Goal: Task Accomplishment & Management: Manage account settings

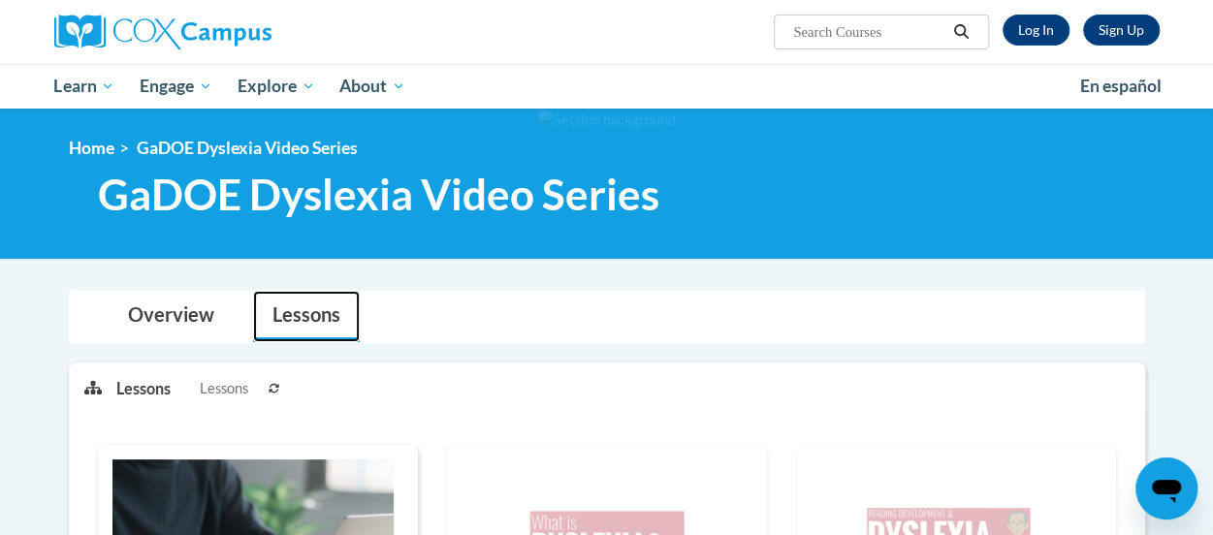
click at [307, 311] on link "Lessons" at bounding box center [306, 316] width 107 height 51
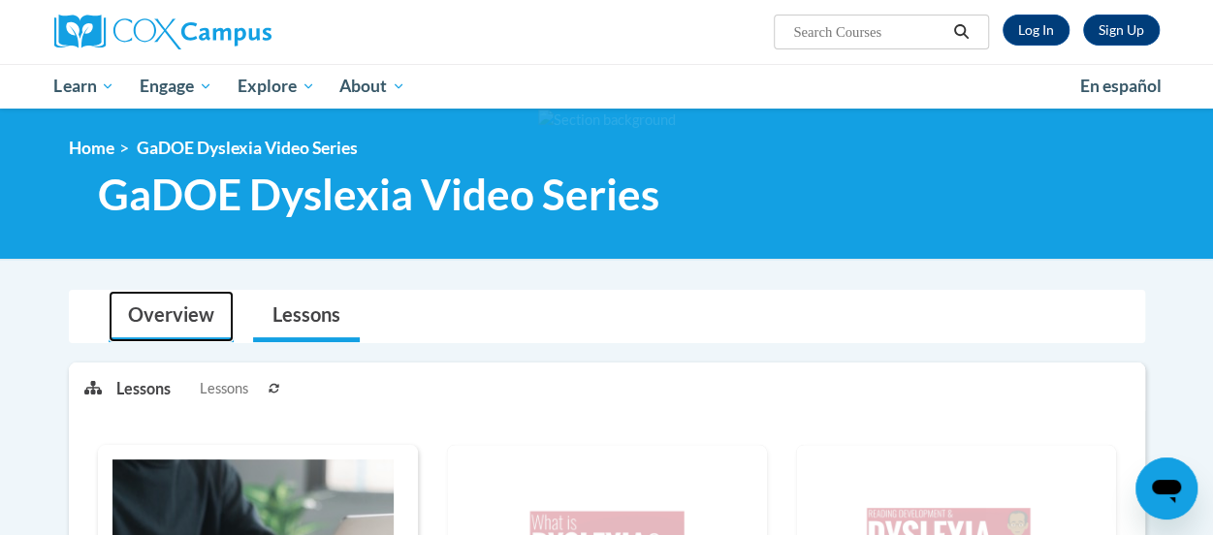
click at [151, 319] on link "Overview" at bounding box center [171, 316] width 125 height 51
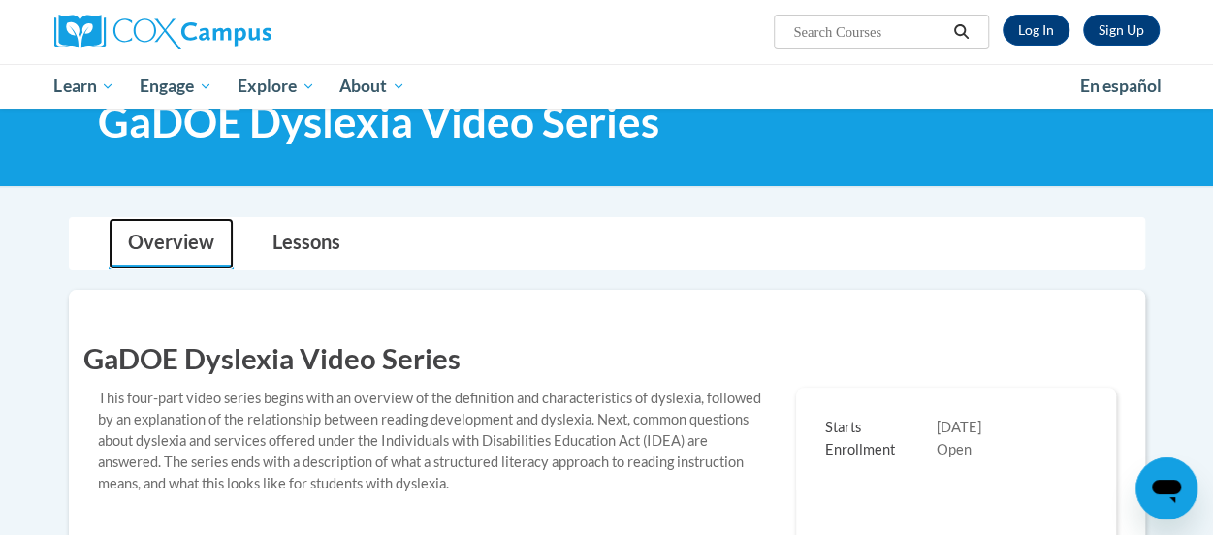
scroll to position [31, 0]
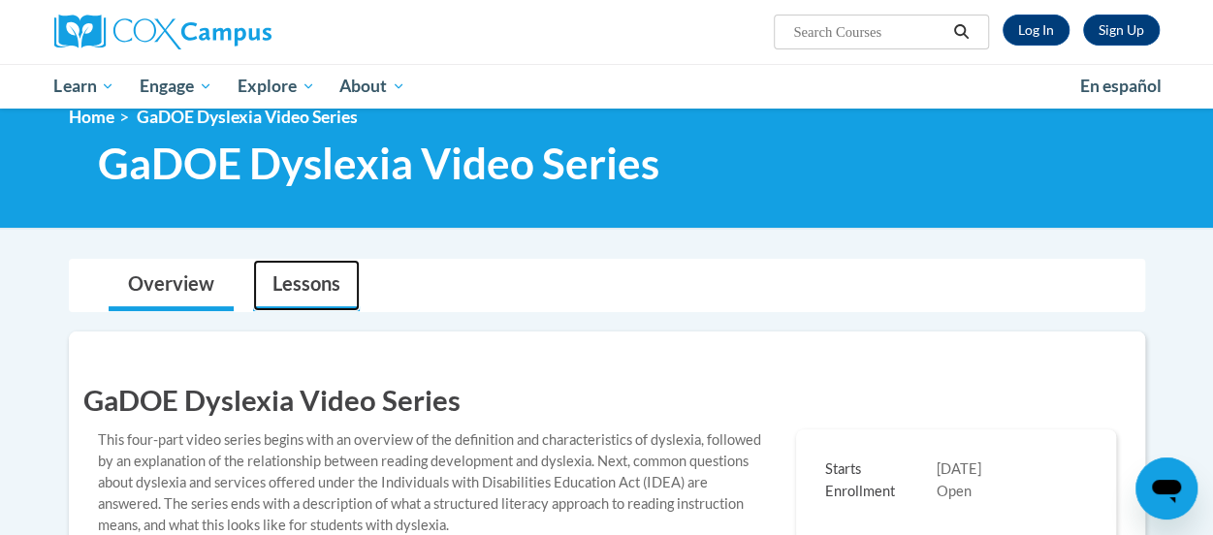
click at [303, 284] on link "Lessons" at bounding box center [306, 285] width 107 height 51
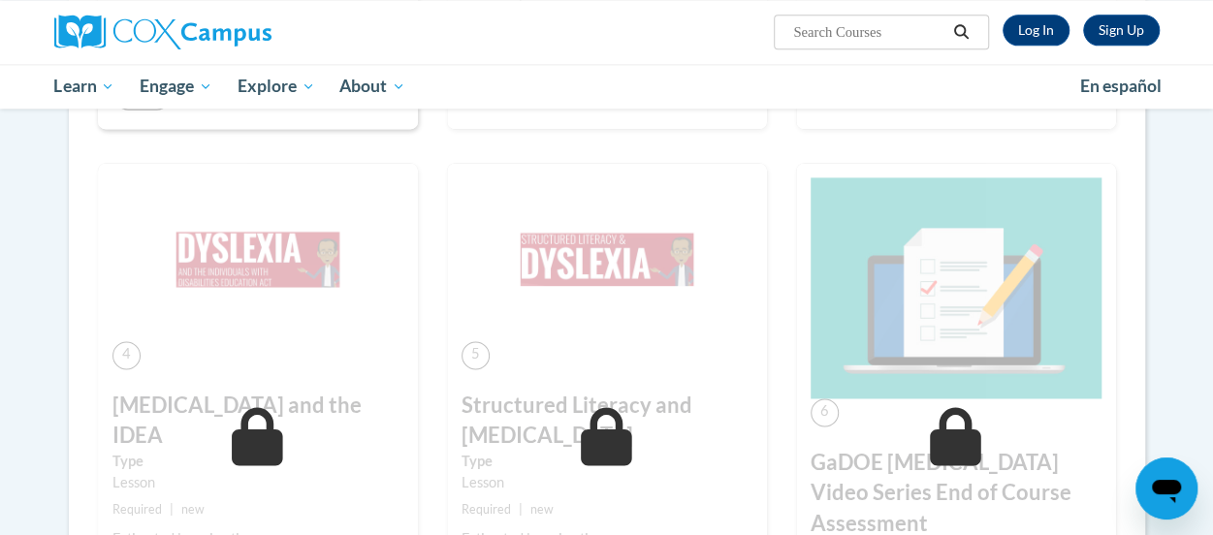
scroll to position [1309, 0]
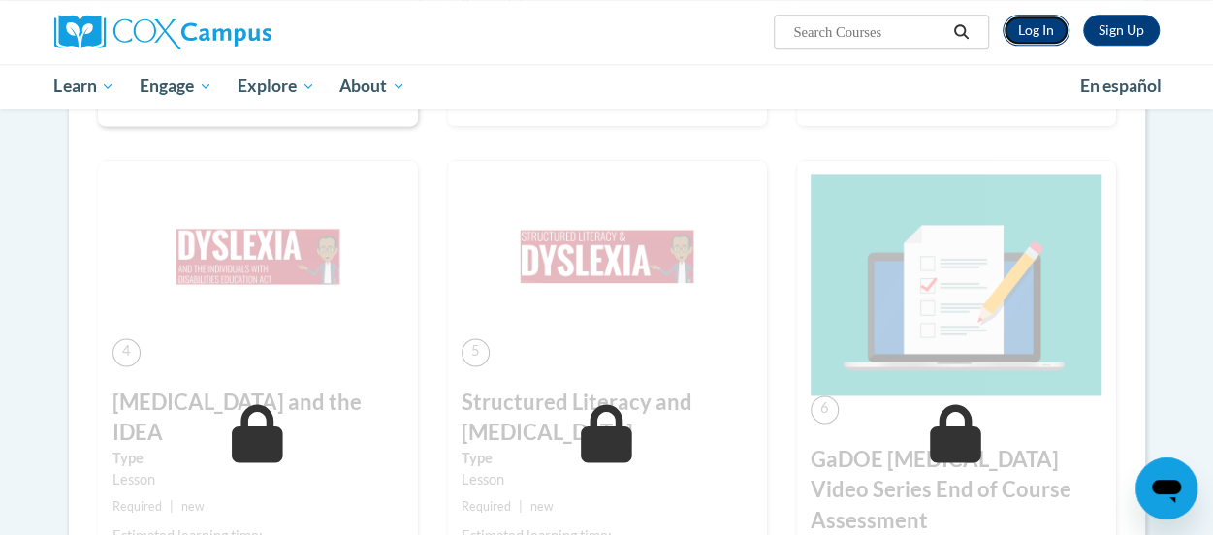
click at [1041, 34] on link "Log In" at bounding box center [1036, 30] width 67 height 31
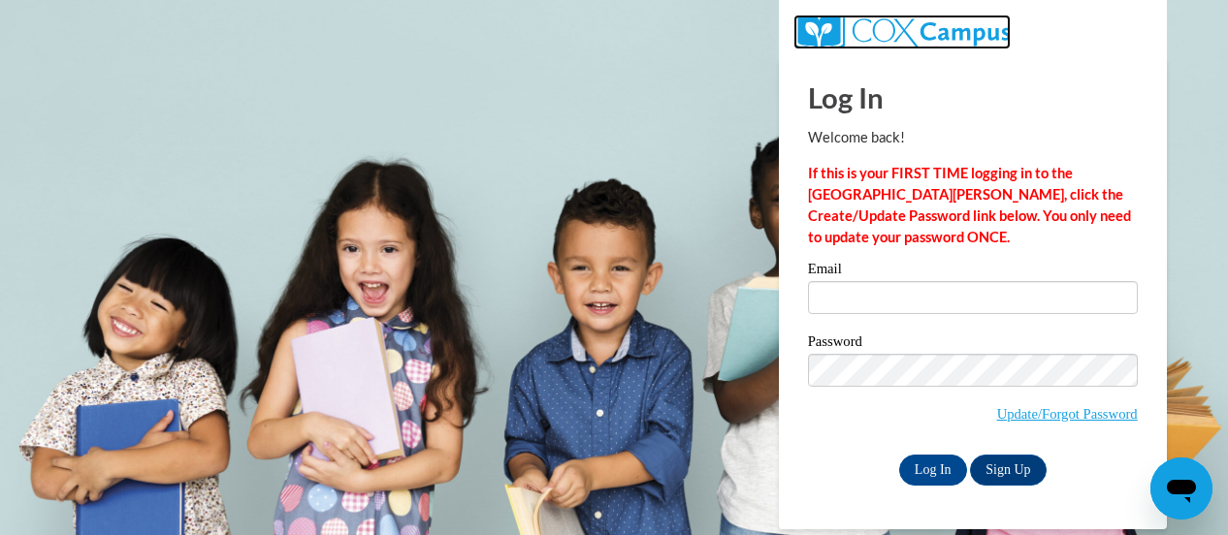
drag, startPoint x: 0, startPoint y: 0, endPoint x: 1041, endPoint y: 34, distance: 1041.1
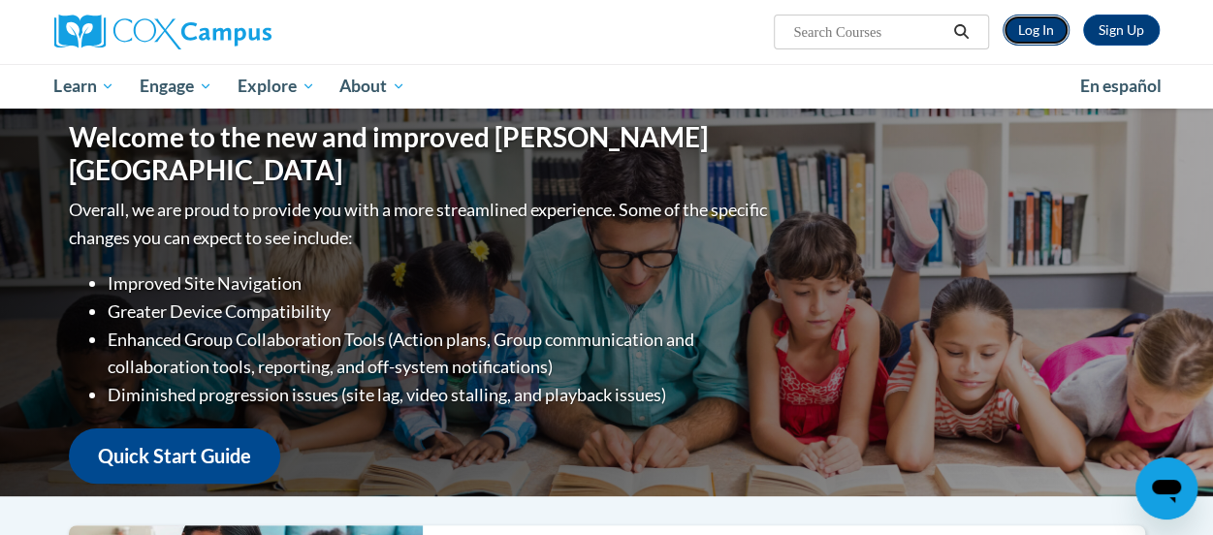
click at [1029, 34] on link "Log In" at bounding box center [1036, 30] width 67 height 31
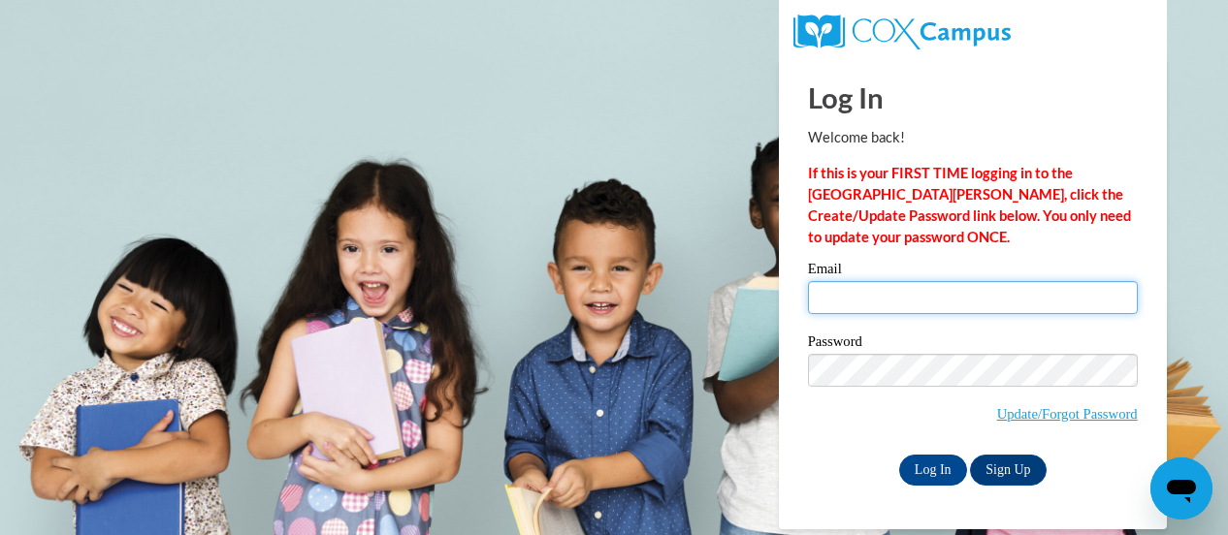
click at [865, 294] on input "Email" at bounding box center [973, 297] width 330 height 33
type input "nucian.butler@apsk12.org"
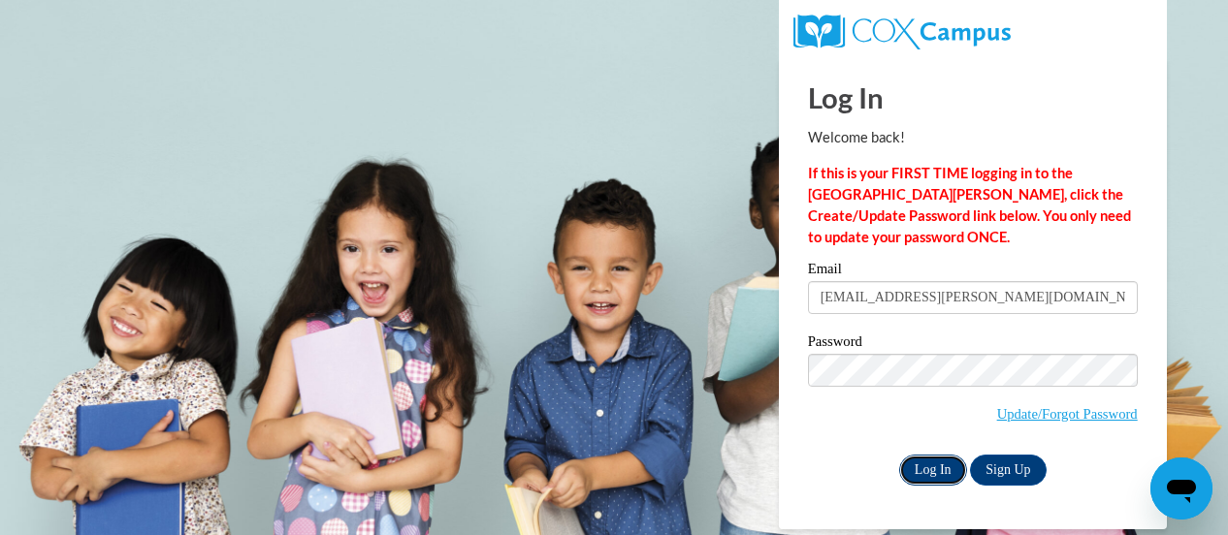
click at [926, 472] on input "Log In" at bounding box center [933, 470] width 68 height 31
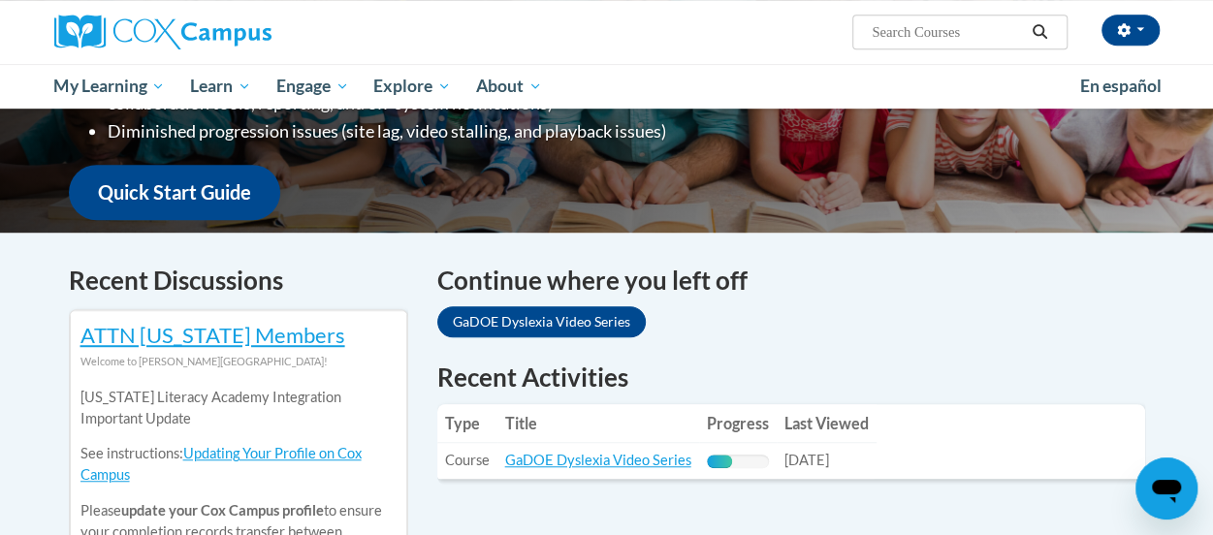
scroll to position [461, 0]
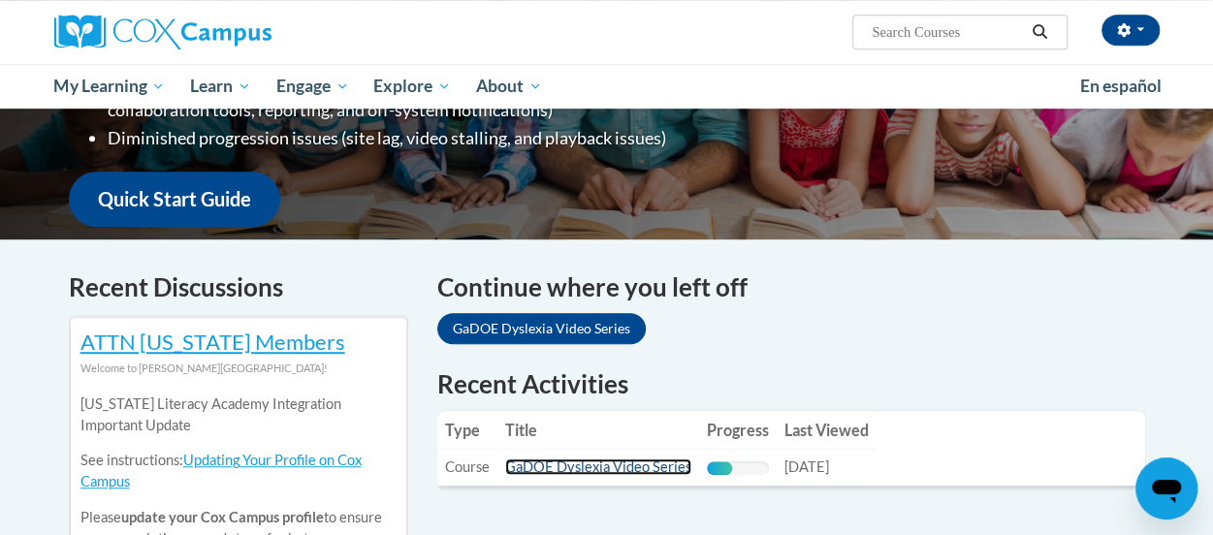
click at [613, 459] on link "GaDOE Dyslexia Video Series" at bounding box center [598, 467] width 186 height 16
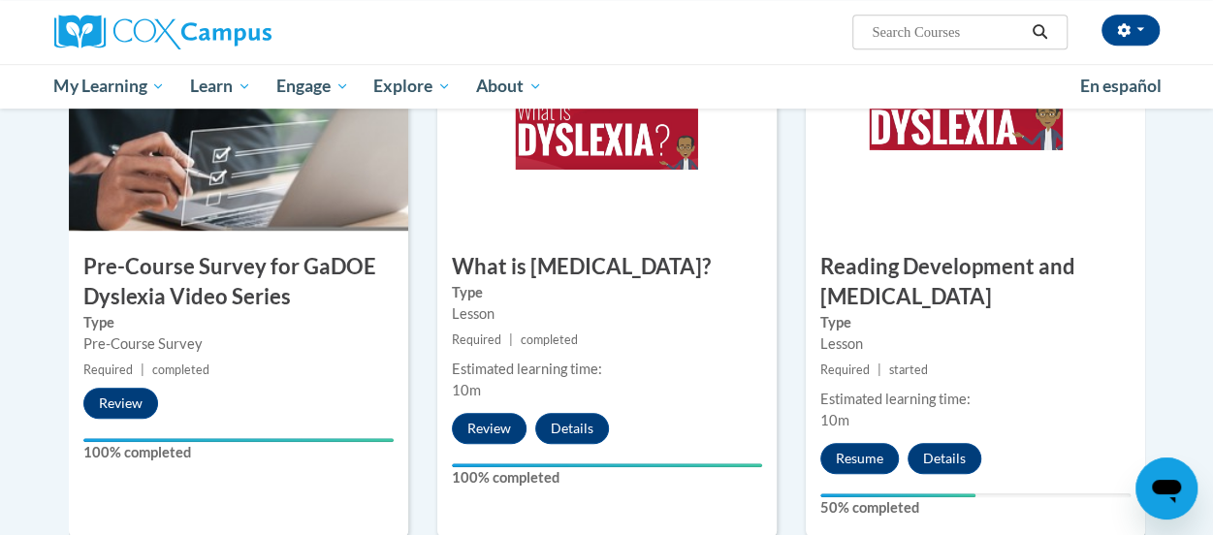
scroll to position [509, 0]
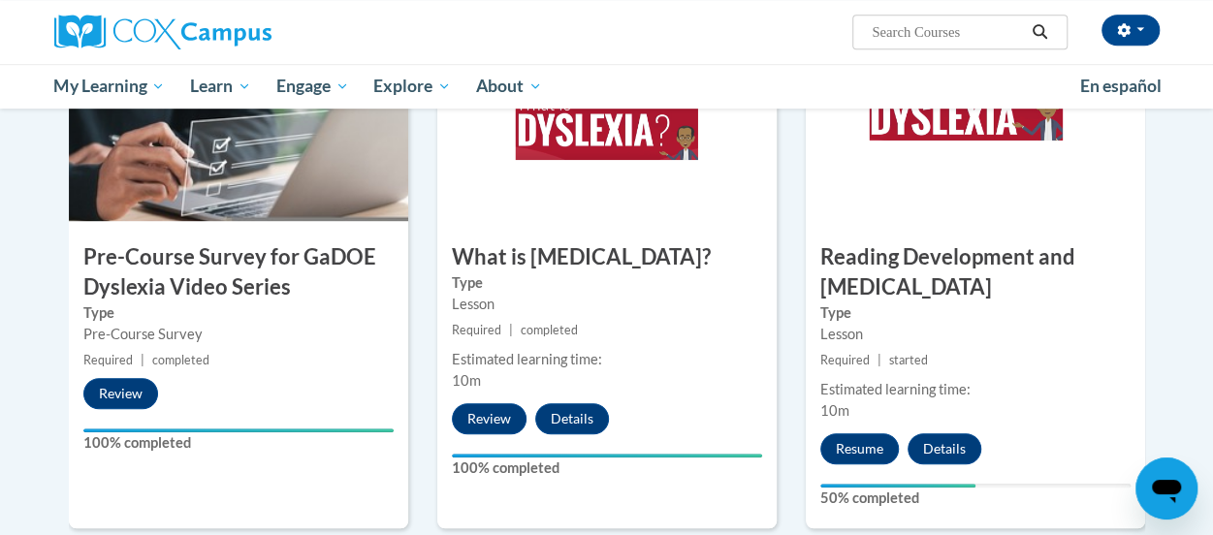
click at [1202, 482] on body "[PERSON_NAME] [PERSON_NAME] ([GEOGRAPHIC_DATA]/New_York UTC-04:00) My Profile I…" at bounding box center [606, 508] width 1213 height 2035
